Goal: Information Seeking & Learning: Check status

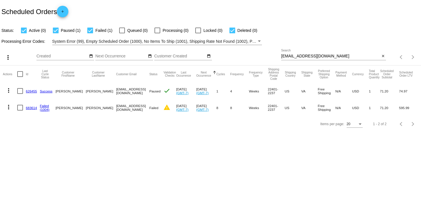
click at [320, 53] on div "[EMAIL_ADDRESS][DOMAIN_NAME] Search" at bounding box center [330, 54] width 99 height 11
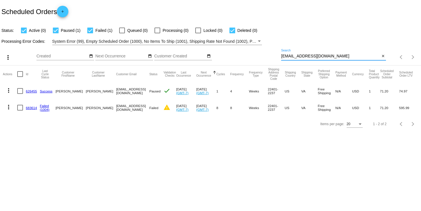
click at [320, 53] on div "[EMAIL_ADDRESS][DOMAIN_NAME] Search" at bounding box center [330, 54] width 99 height 11
click at [382, 54] on span "close" at bounding box center [383, 56] width 4 height 5
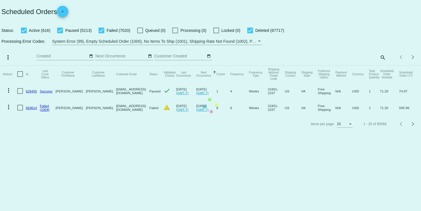
click at [381, 65] on mat-table "Actions Id Last Cycle Status Customer FirstName Customer LastName Customer Emai…" at bounding box center [210, 90] width 421 height 50
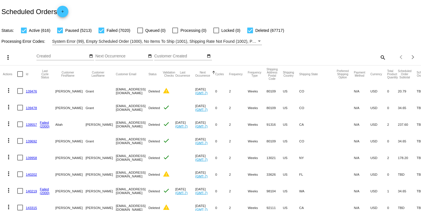
click at [379, 56] on mat-icon "search" at bounding box center [382, 57] width 7 height 9
click at [332, 54] on div "Search" at bounding box center [333, 54] width 105 height 11
paste input "[EMAIL_ADDRESS][DOMAIN_NAME]"
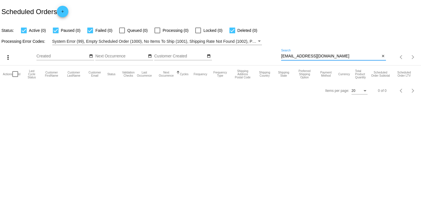
click at [354, 55] on input "[EMAIL_ADDRESS][DOMAIN_NAME]" at bounding box center [330, 56] width 99 height 5
type input "[EMAIL_ADDRESS][DOMAIN_NAME]"
